Goal: Check status: Check status

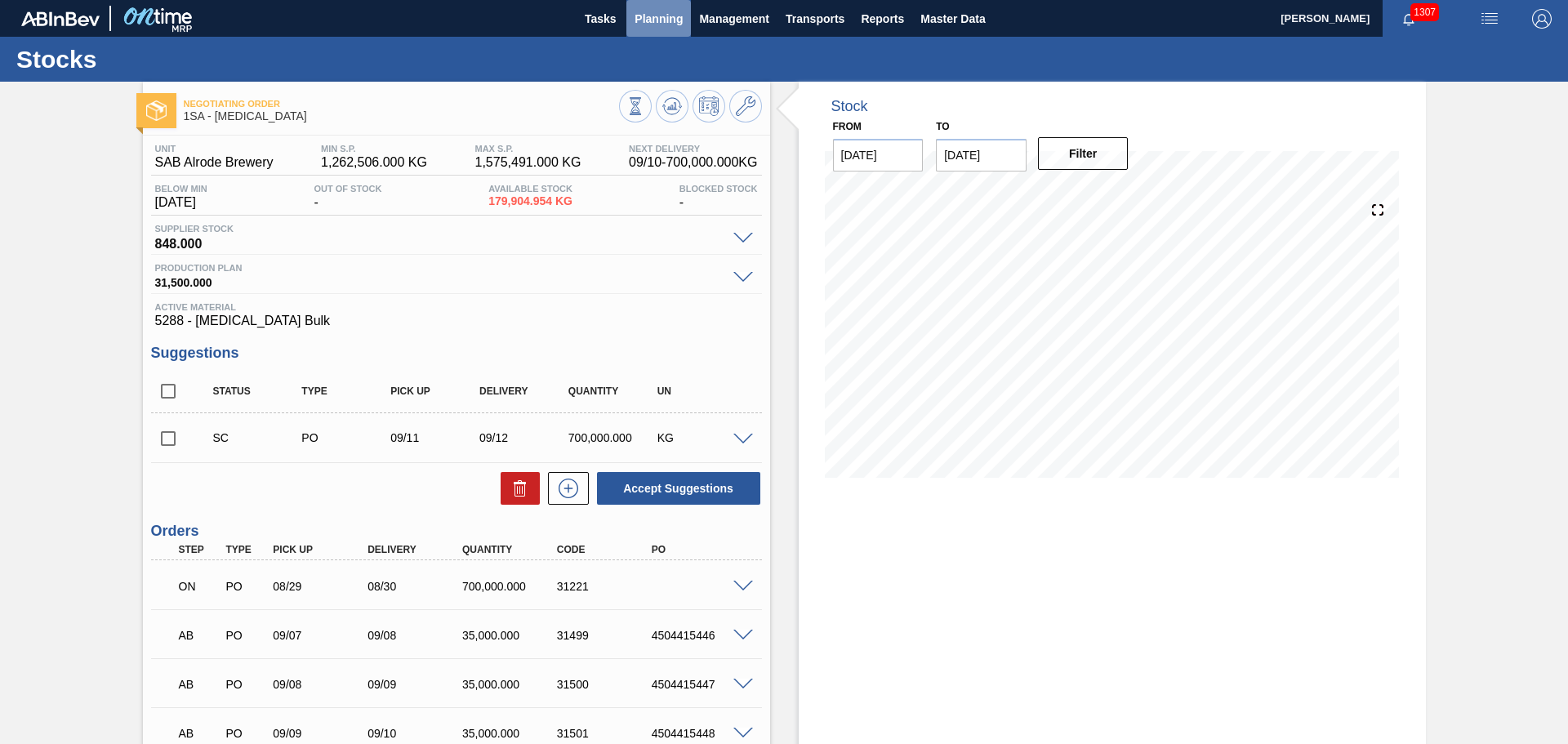
click at [664, 11] on span "Planning" at bounding box center [659, 19] width 49 height 20
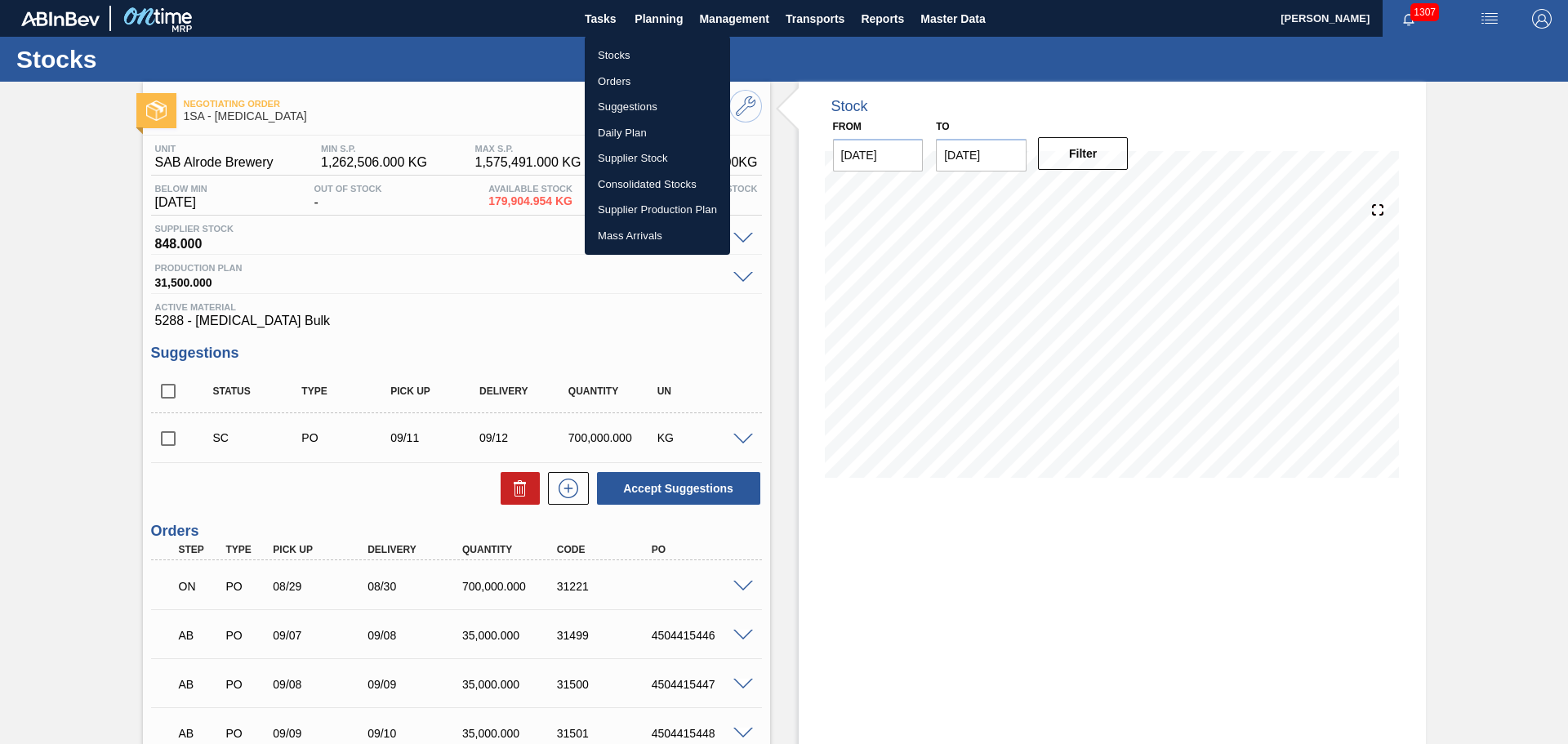
click at [621, 80] on li "Orders" at bounding box center [658, 81] width 146 height 26
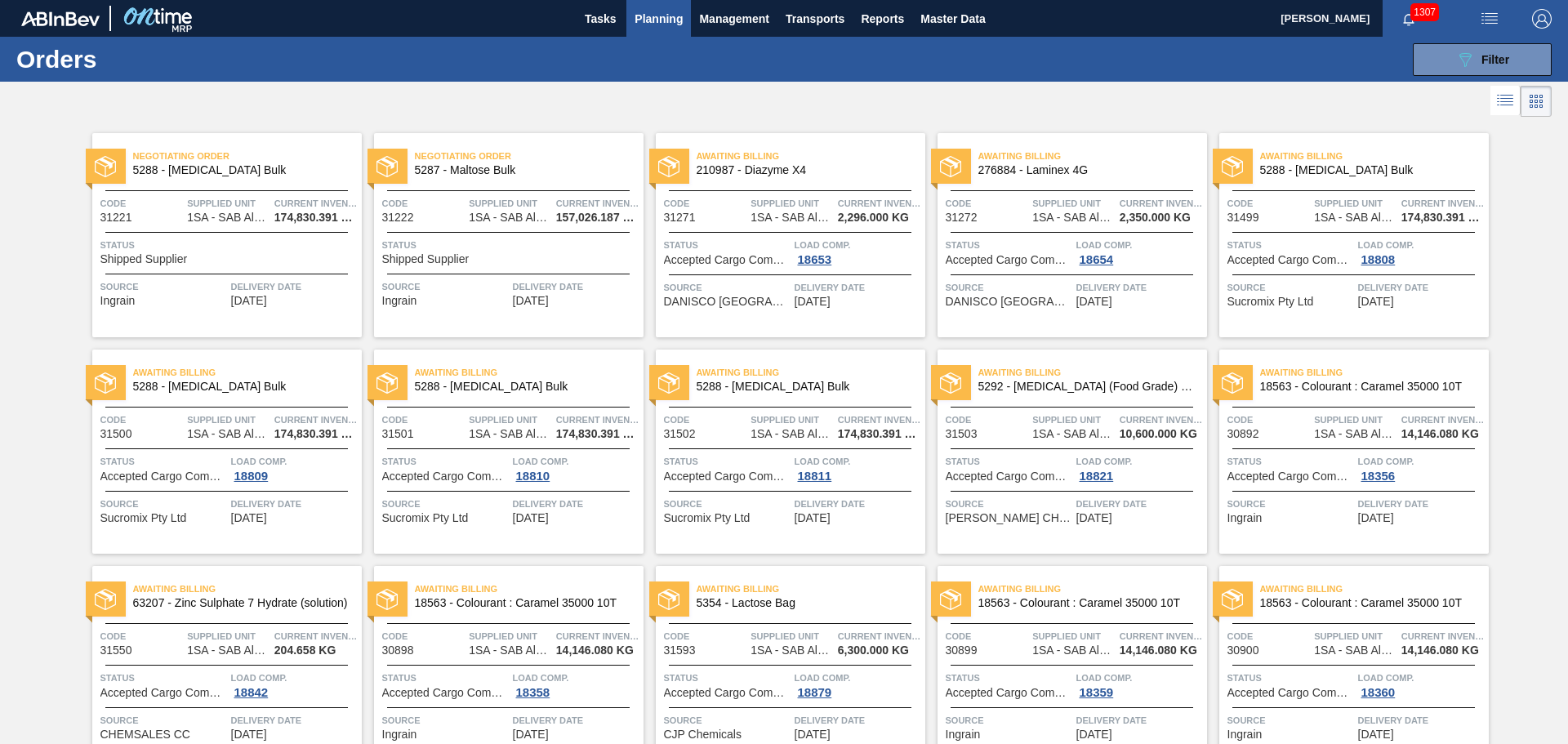
click at [234, 255] on div "Status Shipped Supplier" at bounding box center [228, 250] width 257 height 29
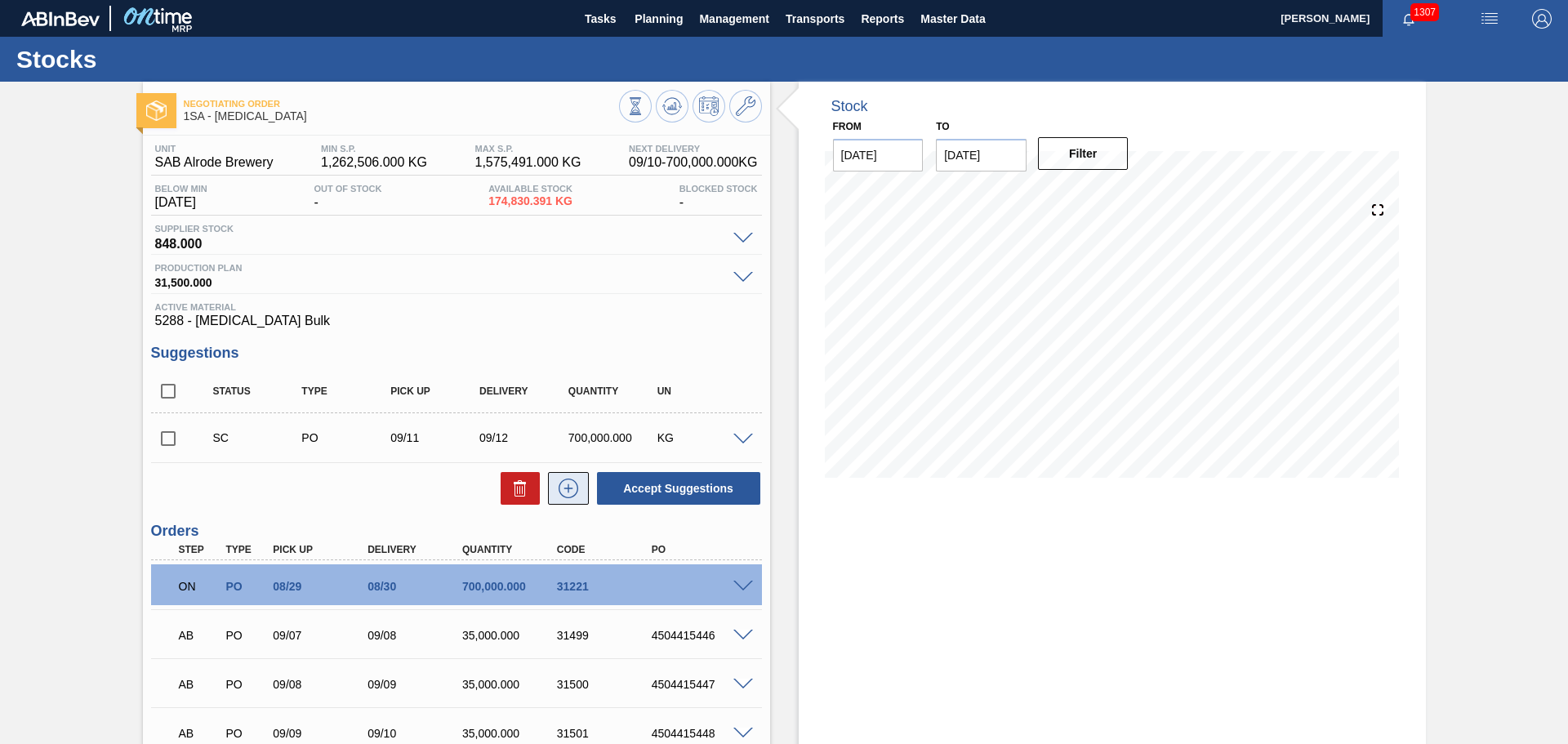
click at [568, 493] on icon at bounding box center [568, 488] width 26 height 20
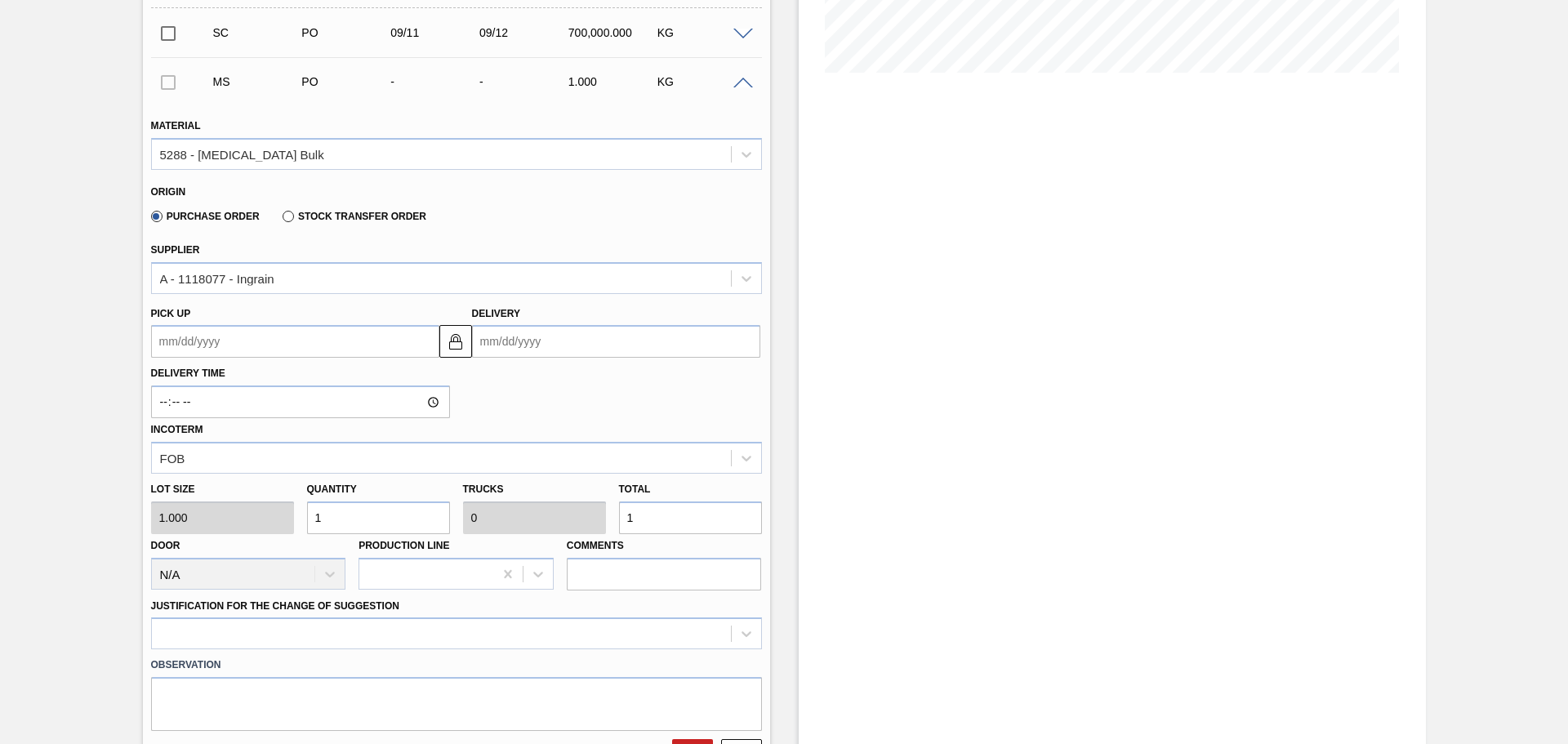
scroll to position [408, 0]
click at [583, 344] on input "Delivery" at bounding box center [616, 337] width 289 height 33
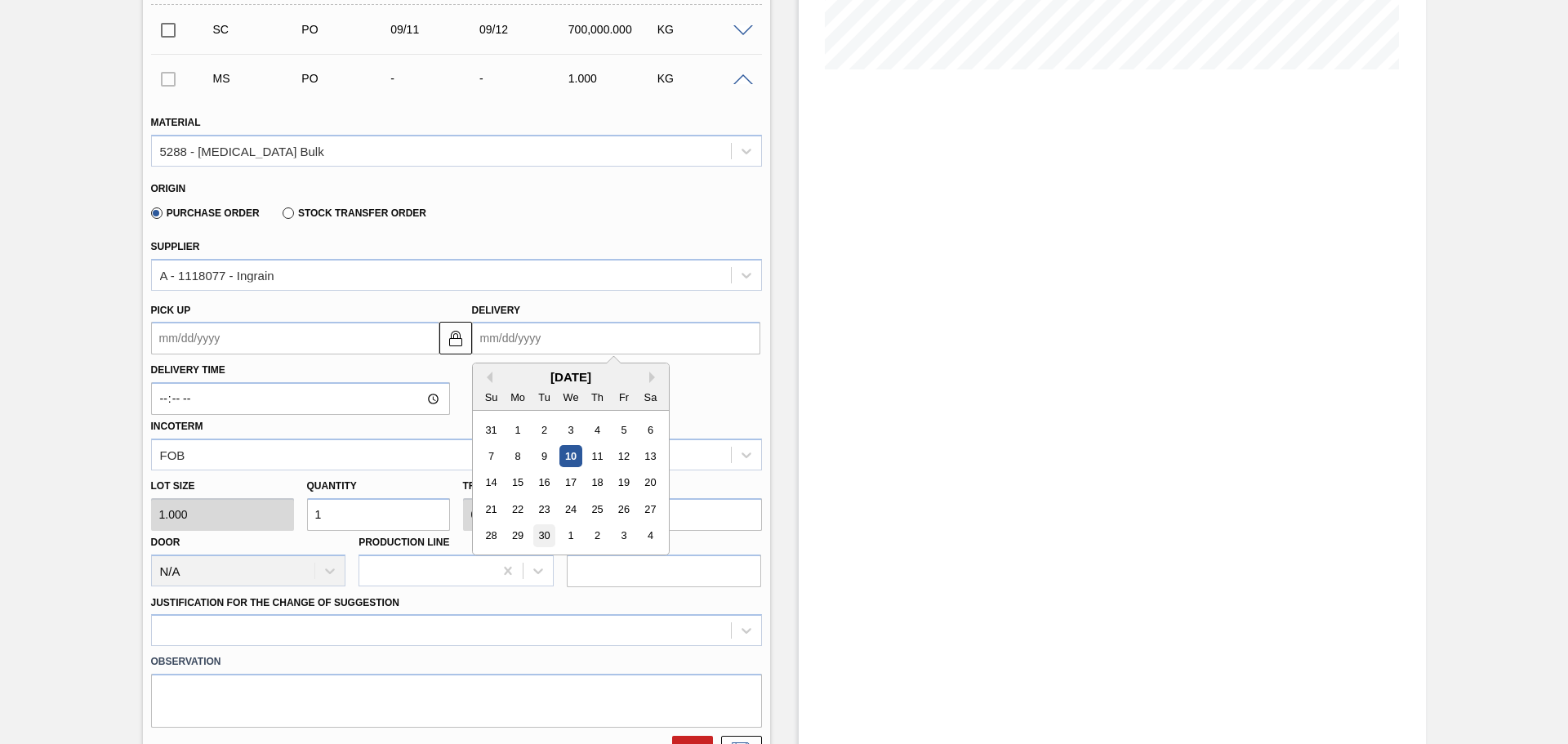
click at [548, 541] on div "30" at bounding box center [544, 537] width 22 height 22
type up3244402403 "[DATE]"
type input "[DATE]"
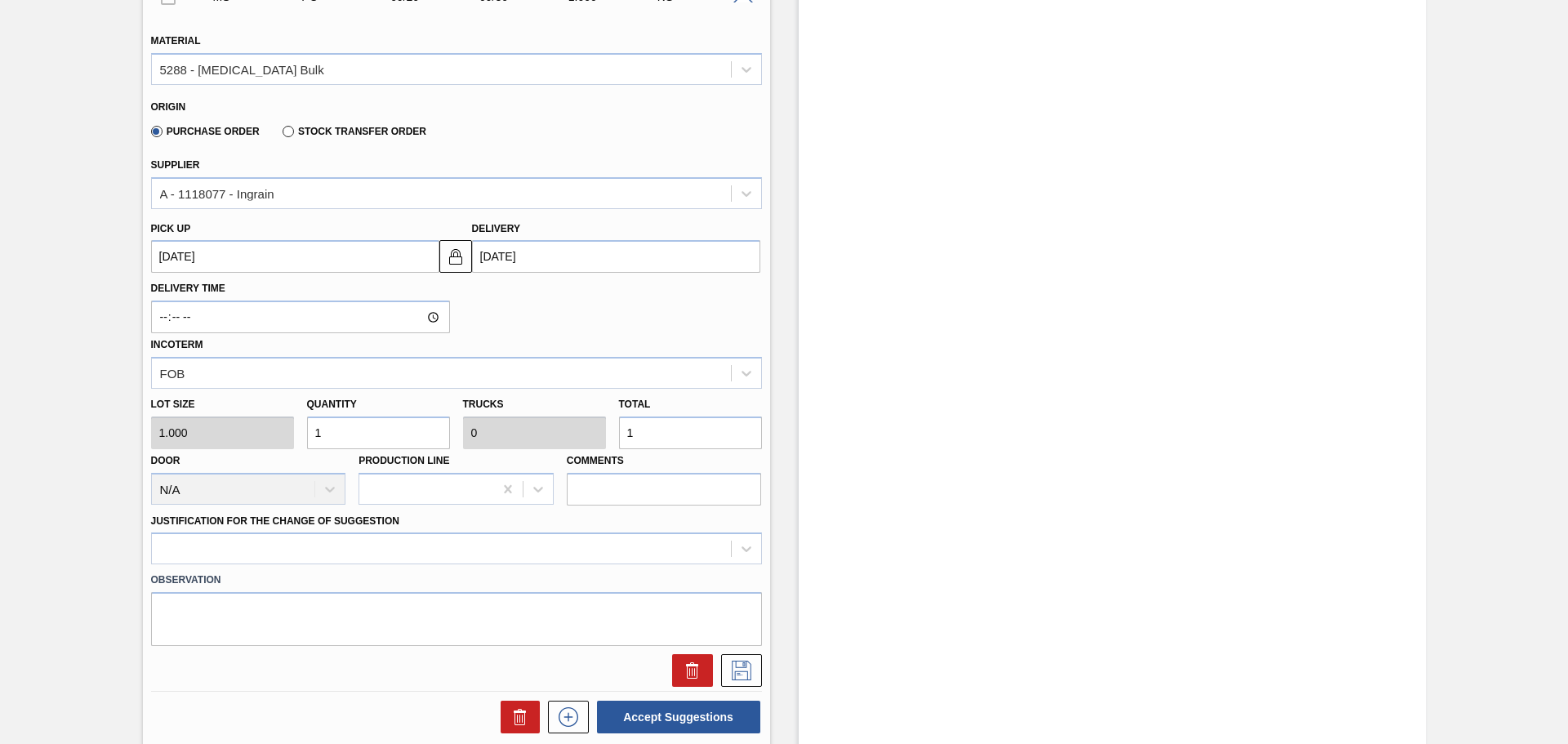
scroll to position [572, 0]
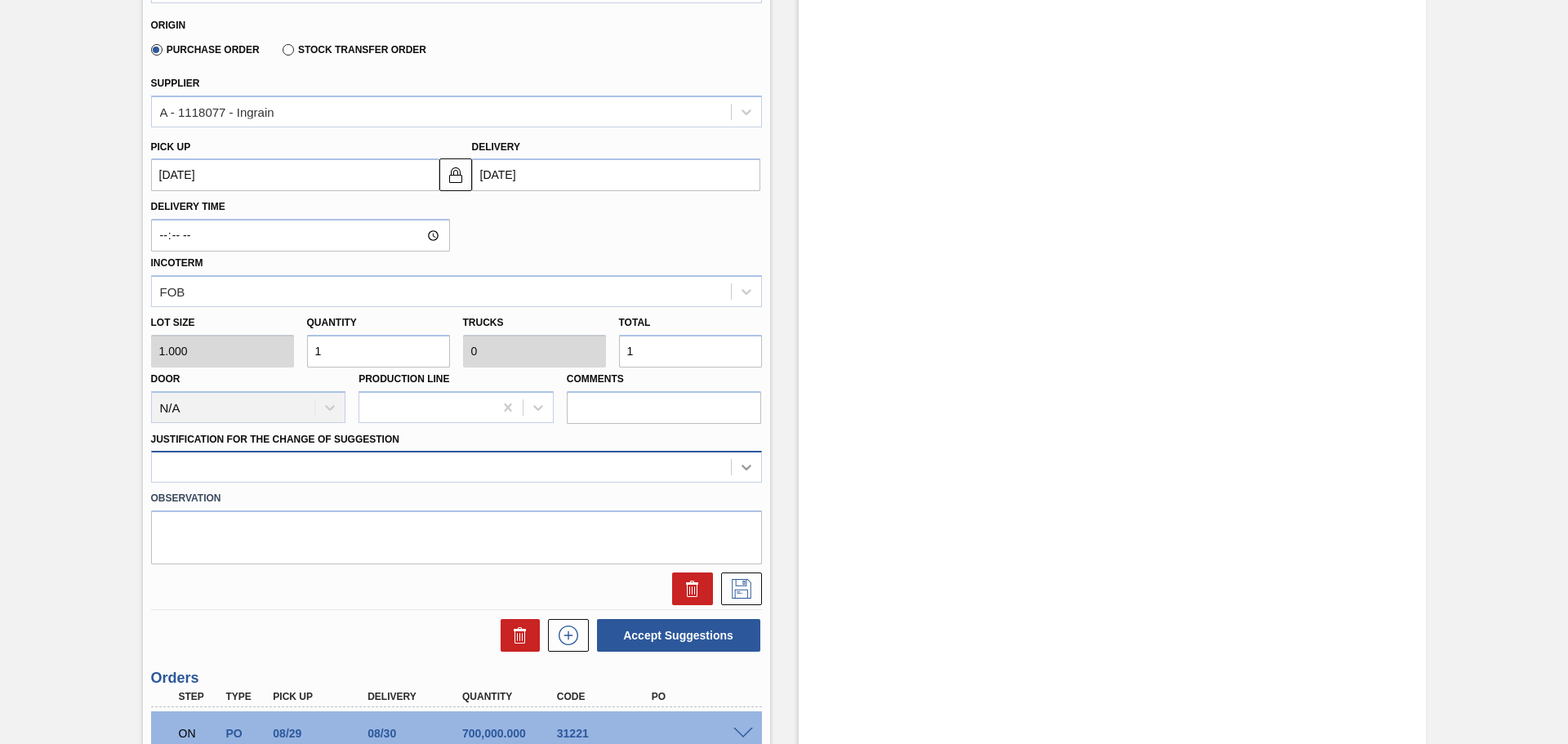
click at [748, 470] on icon at bounding box center [746, 466] width 16 height 16
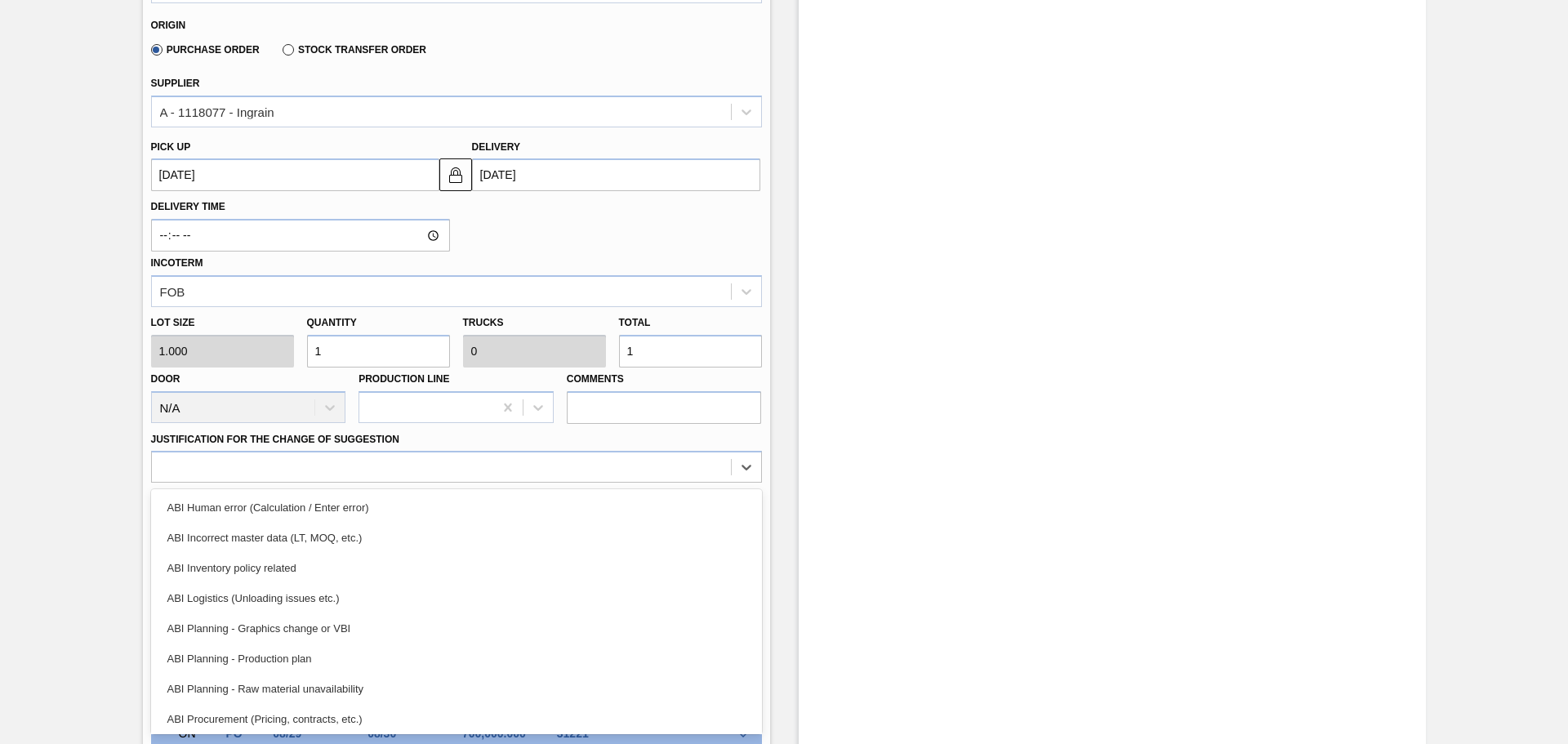
click at [303, 685] on div "ABI Planning - Raw material unavailability" at bounding box center [457, 689] width 611 height 30
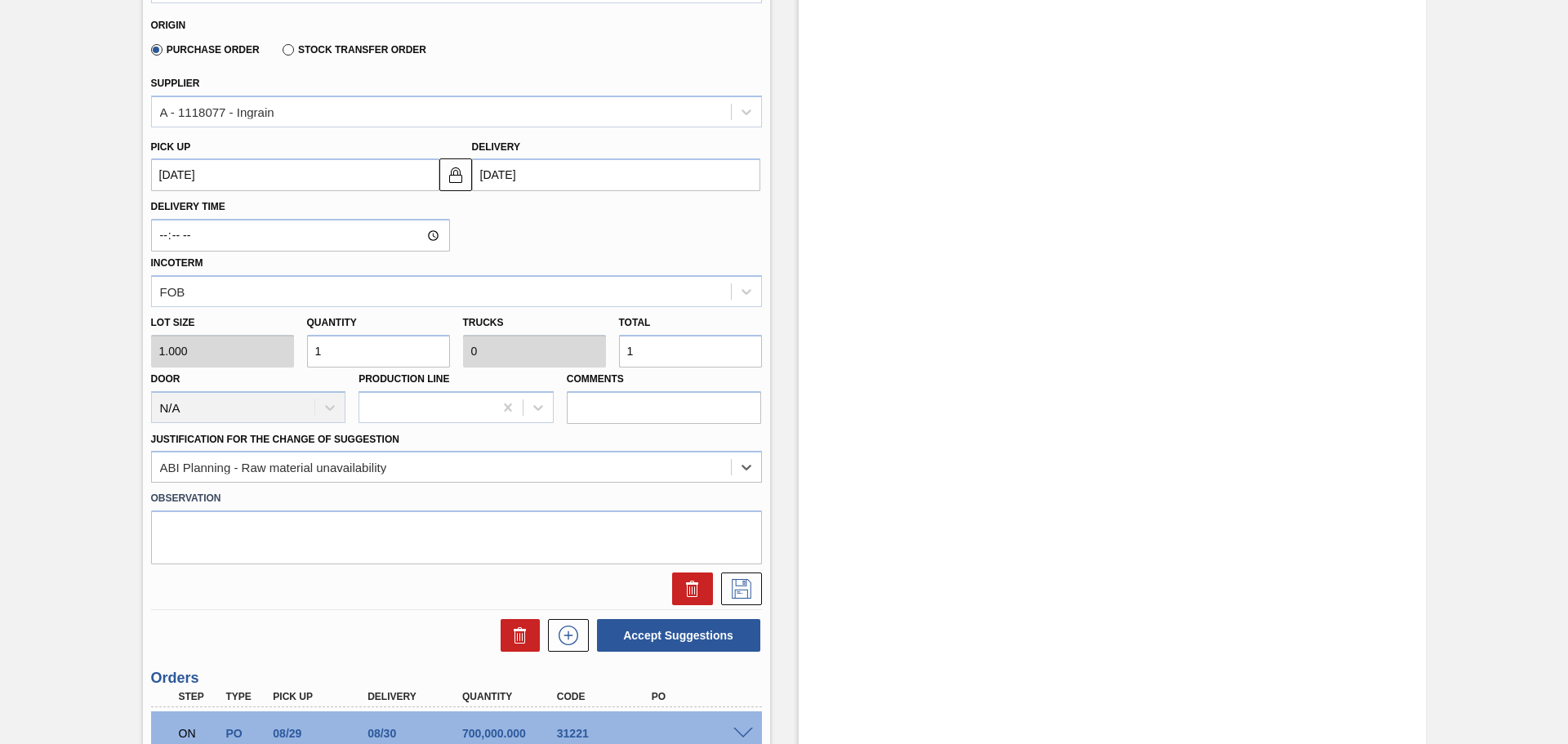
click at [663, 358] on input "1" at bounding box center [690, 351] width 143 height 33
type input "0"
type input "7"
type input "700,000"
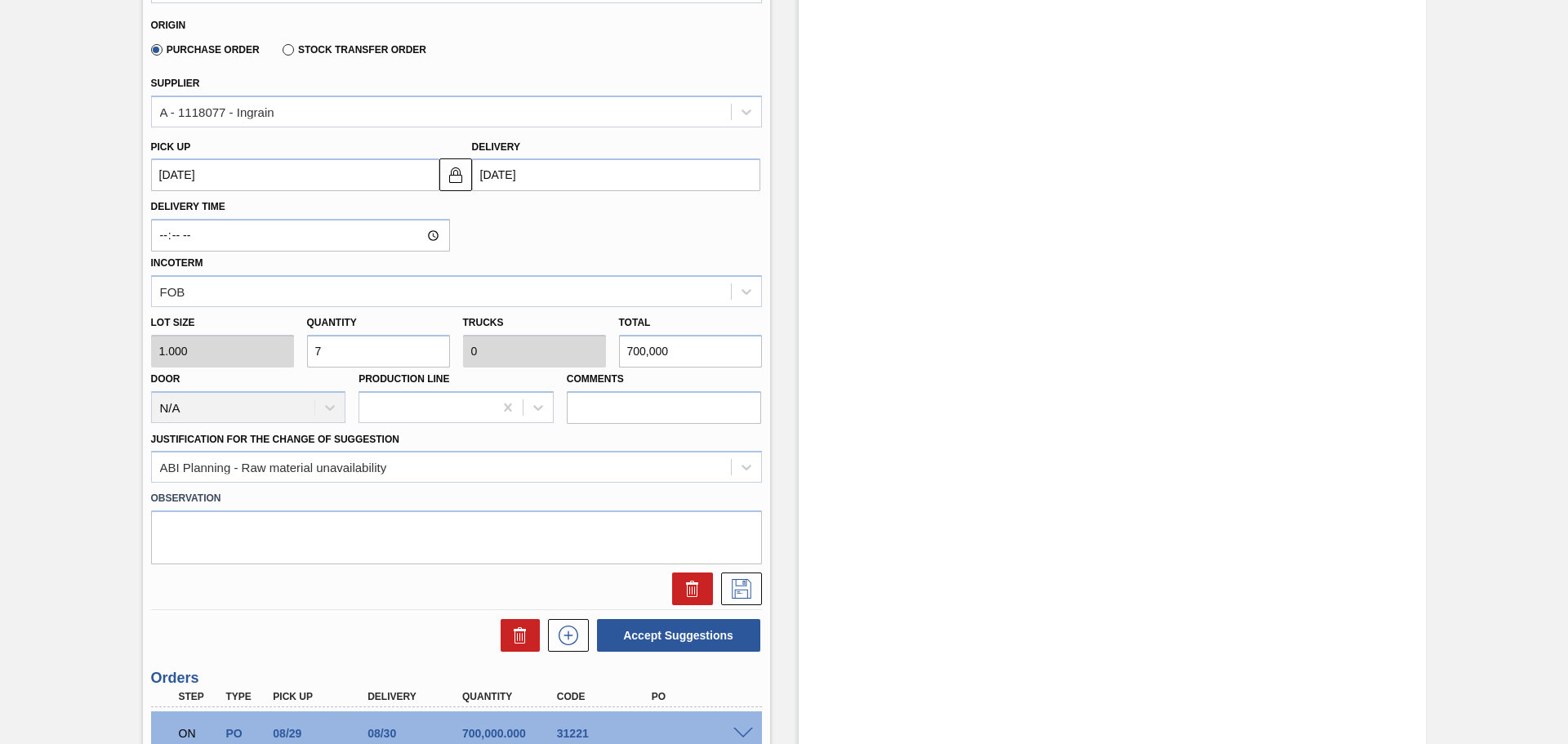
type input "1"
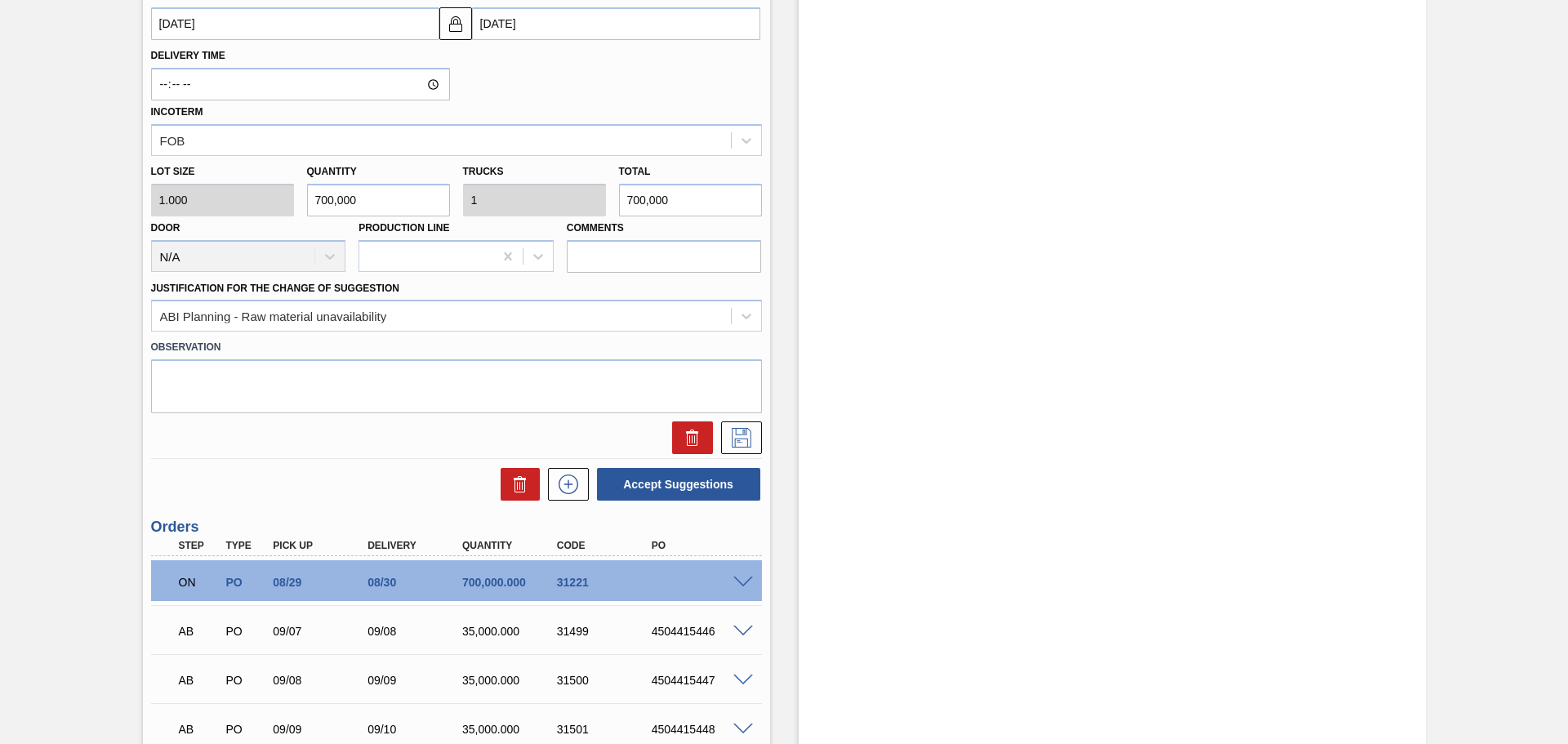
scroll to position [736, 0]
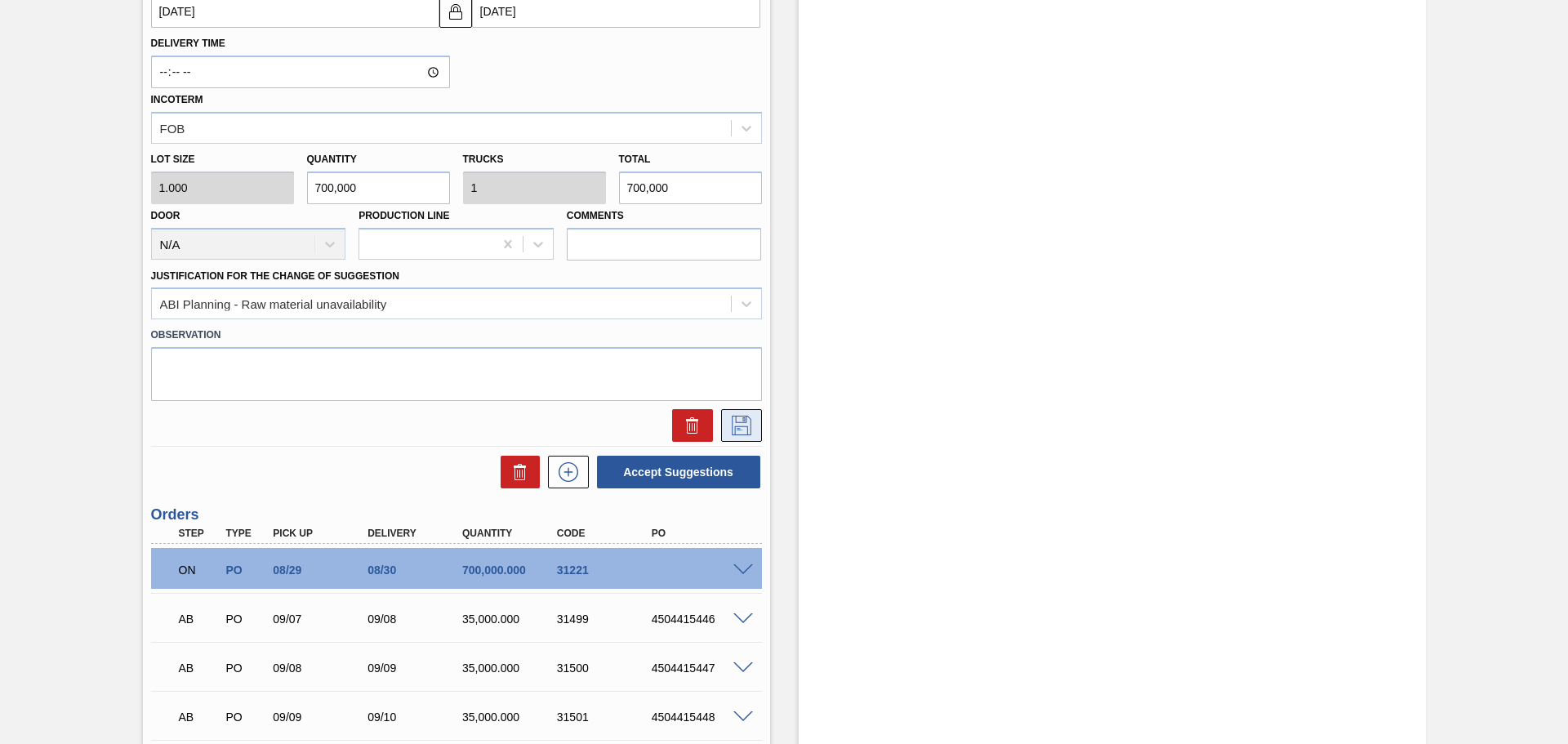
click at [746, 427] on icon at bounding box center [741, 425] width 20 height 20
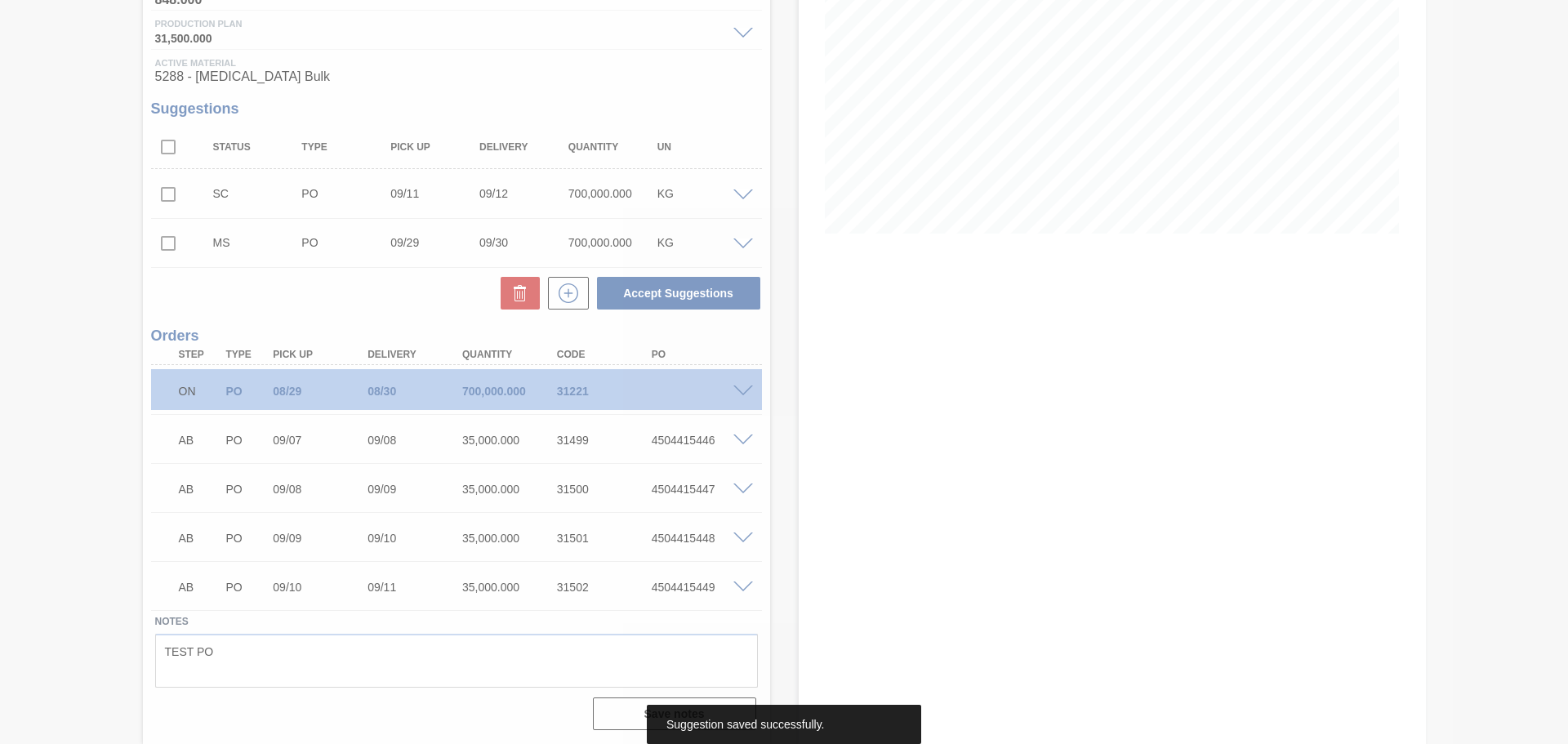
scroll to position [244, 0]
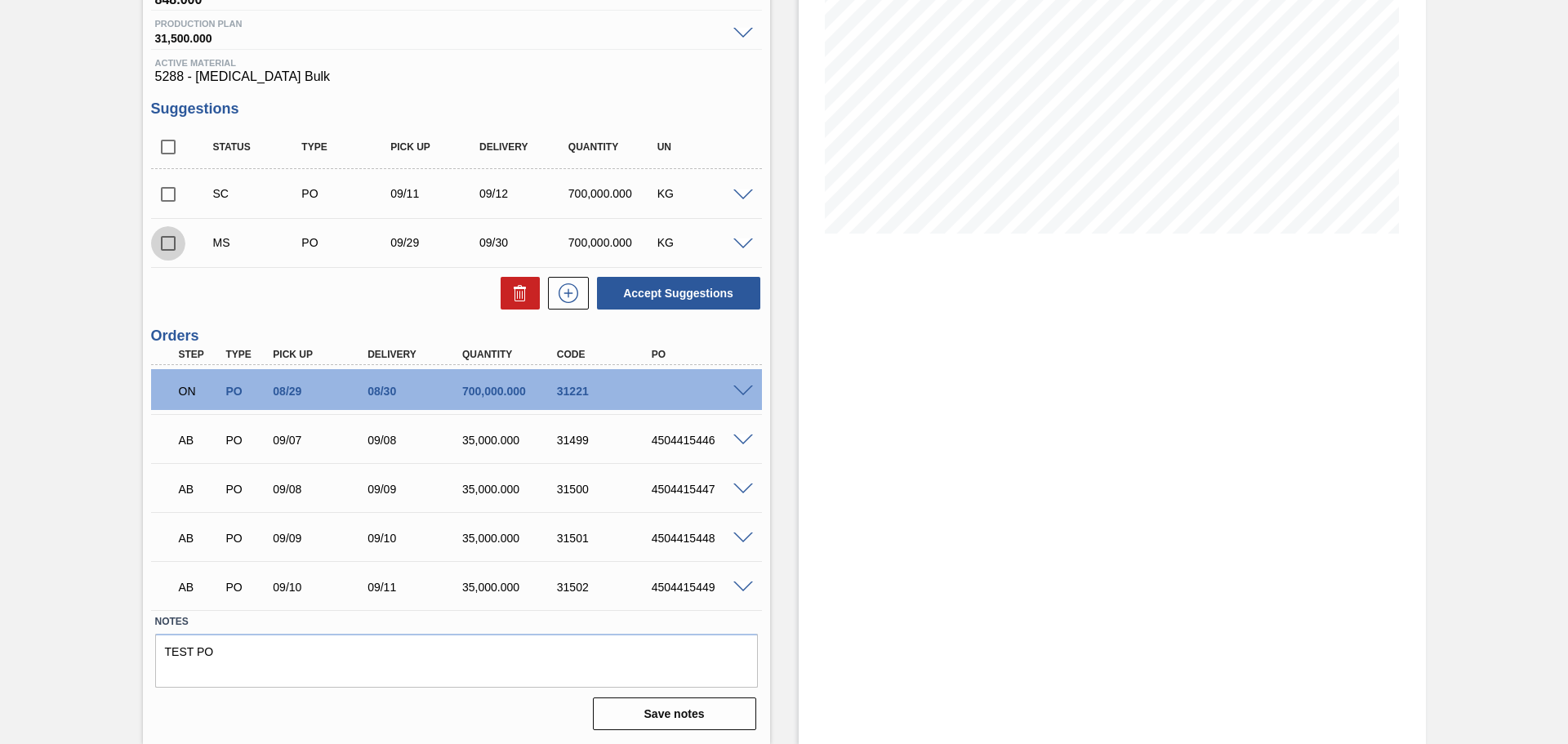
click at [165, 246] on input "checkbox" at bounding box center [168, 243] width 35 height 35
click at [663, 297] on button "Accept Suggestions" at bounding box center [678, 293] width 164 height 33
checkbox input "false"
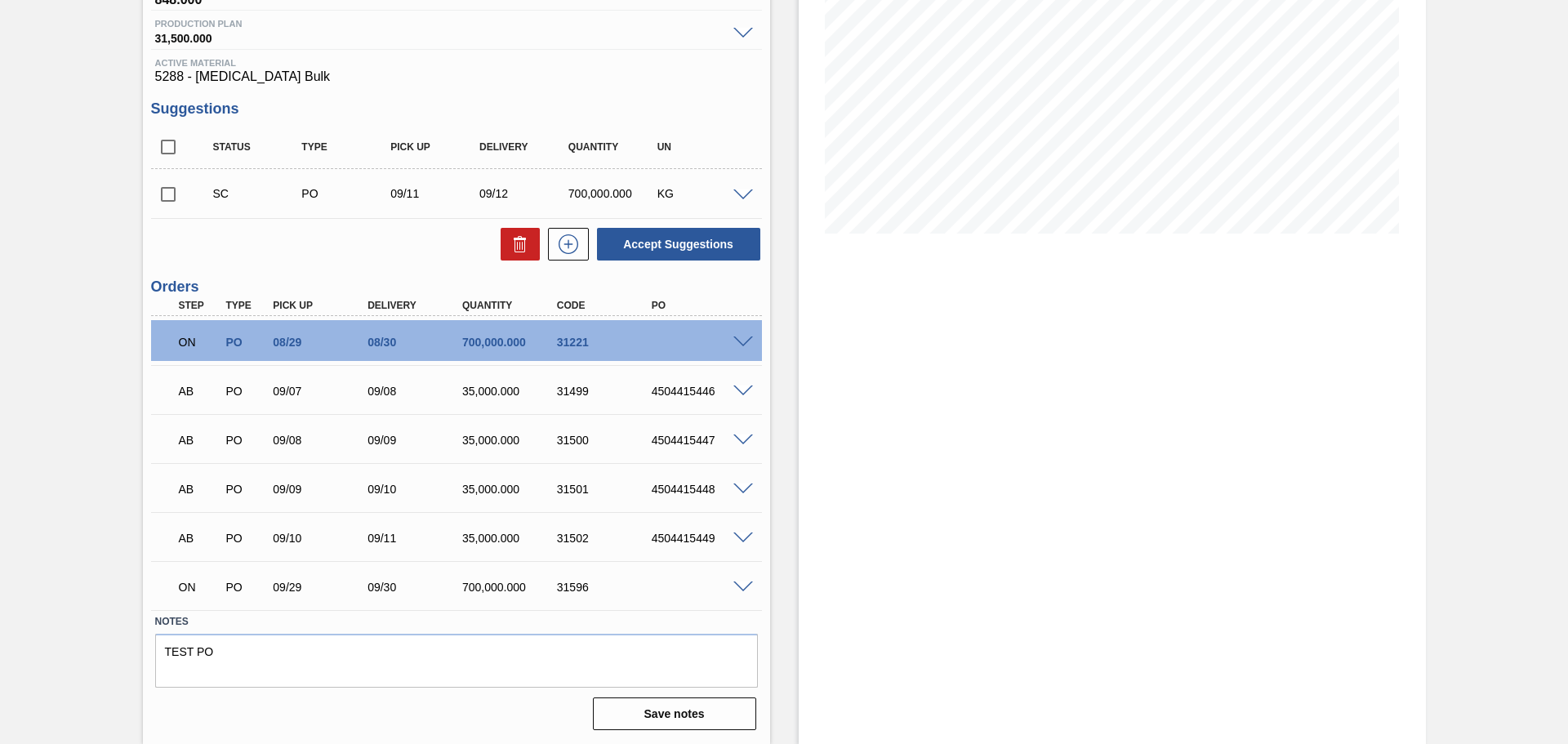
click at [736, 587] on span at bounding box center [743, 587] width 20 height 12
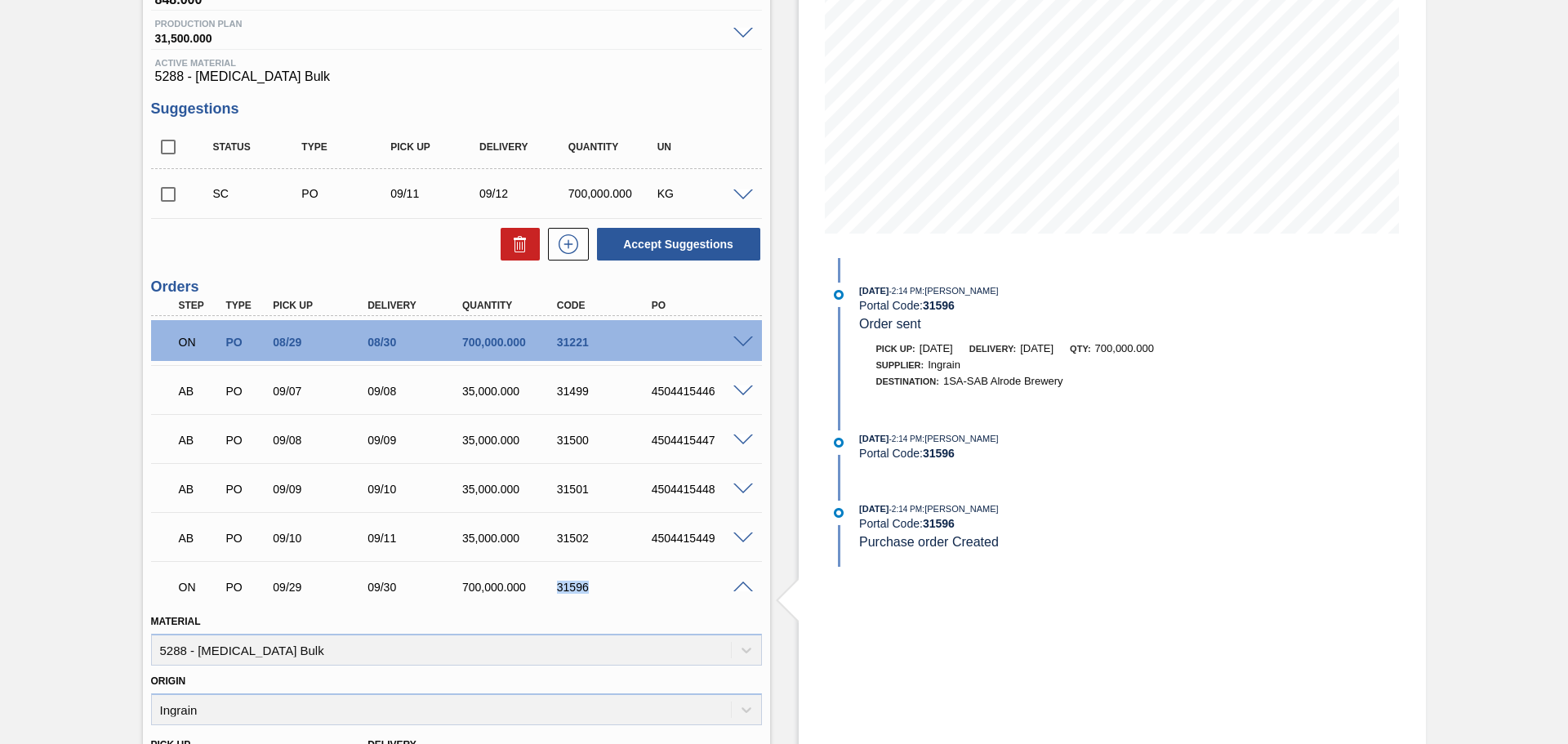
drag, startPoint x: 557, startPoint y: 591, endPoint x: 587, endPoint y: 590, distance: 30.0
click at [587, 590] on div "31596" at bounding box center [606, 587] width 107 height 13
copy div "31596"
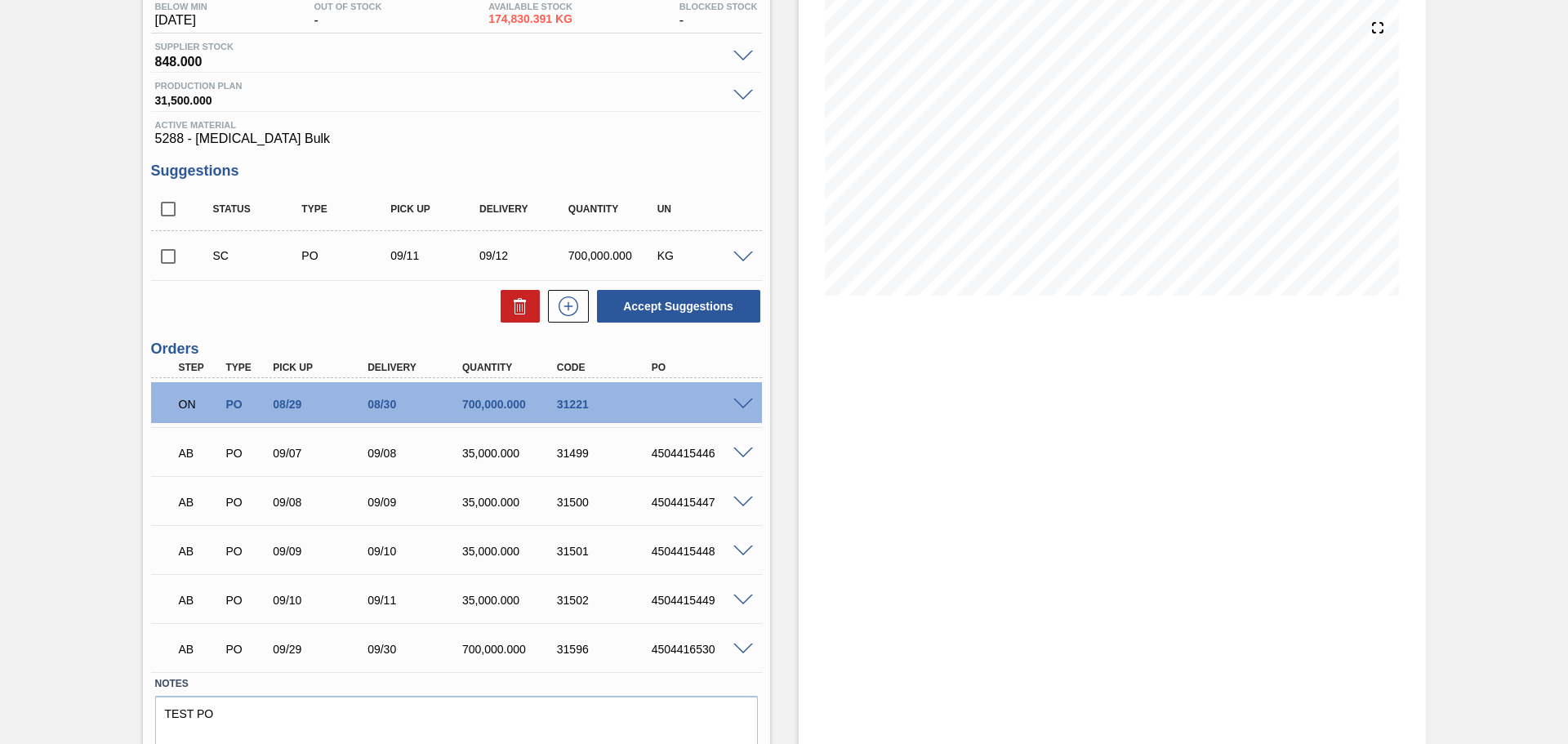
scroll to position [244, 0]
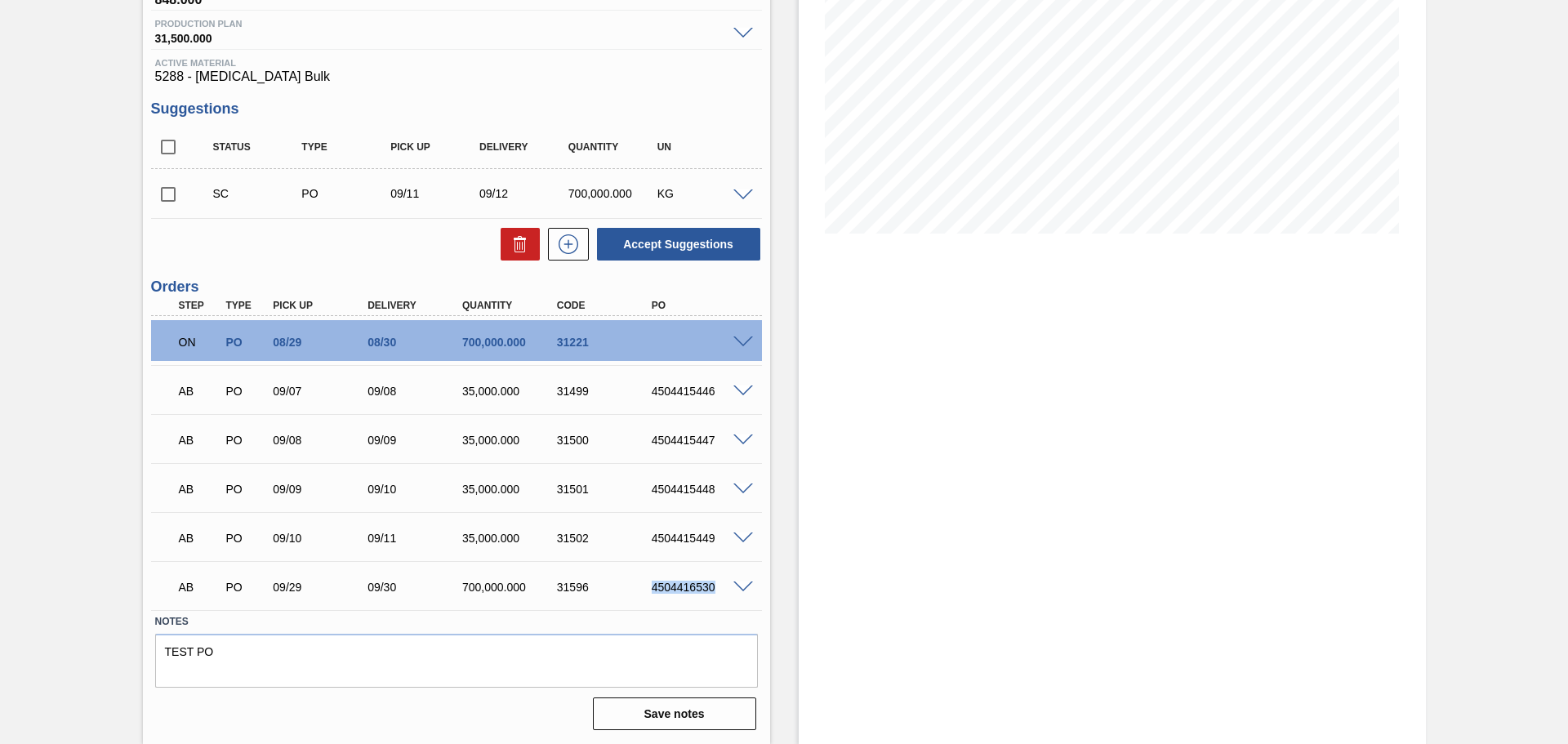
drag, startPoint x: 651, startPoint y: 584, endPoint x: 713, endPoint y: 582, distance: 62.0
click at [713, 582] on div "4504416530" at bounding box center [701, 587] width 107 height 13
copy div "4504416530"
